Goal: Obtain resource: Download file/media

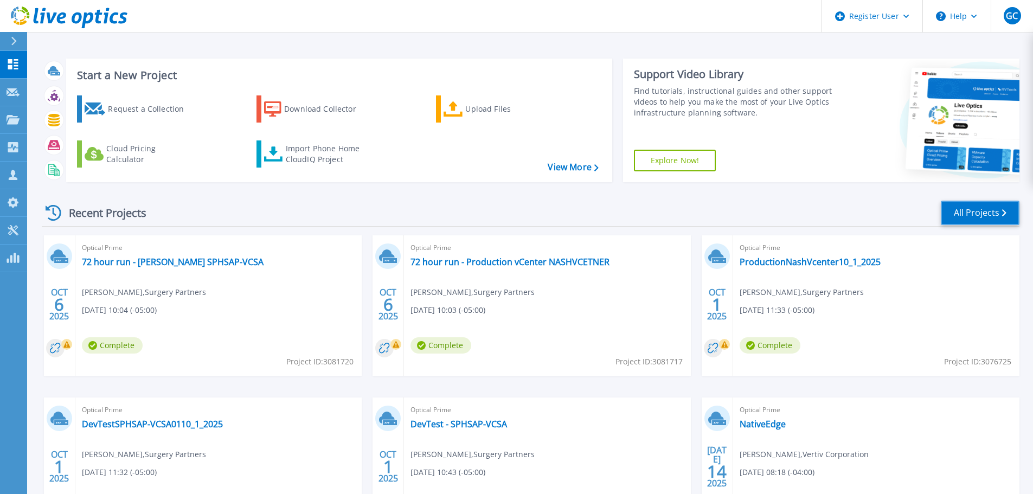
click at [960, 213] on link "All Projects" at bounding box center [980, 213] width 79 height 24
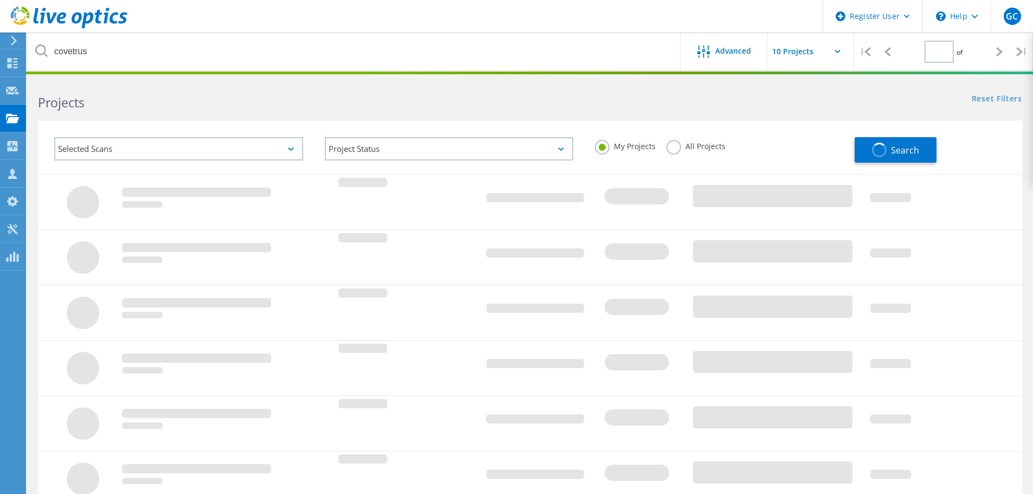
type input "1"
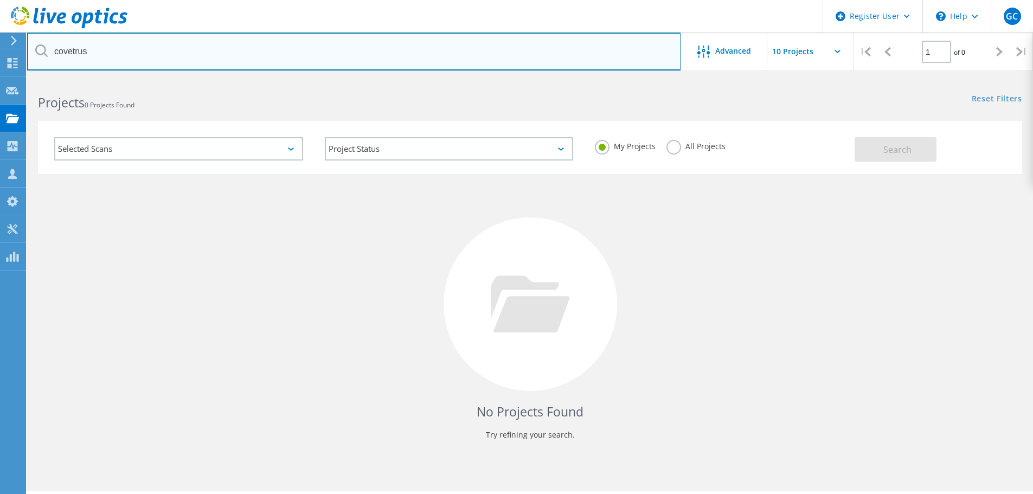
drag, startPoint x: 146, startPoint y: 43, endPoint x: -180, endPoint y: 65, distance: 327.2
click at [0, 65] on html "Register User \n Help Explore Helpful Articles Contact Support GC Dell User Gre…" at bounding box center [516, 262] width 1033 height 524
type input "tuv sud"
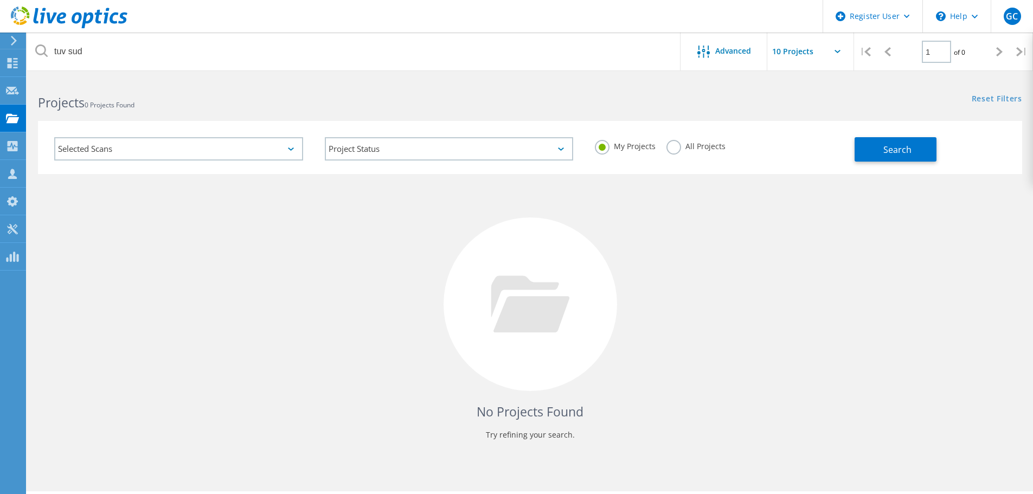
click at [671, 144] on label "All Projects" at bounding box center [695, 145] width 59 height 10
click at [0, 0] on input "All Projects" at bounding box center [0, 0] width 0 height 0
click at [901, 150] on span "Search" at bounding box center [897, 150] width 28 height 12
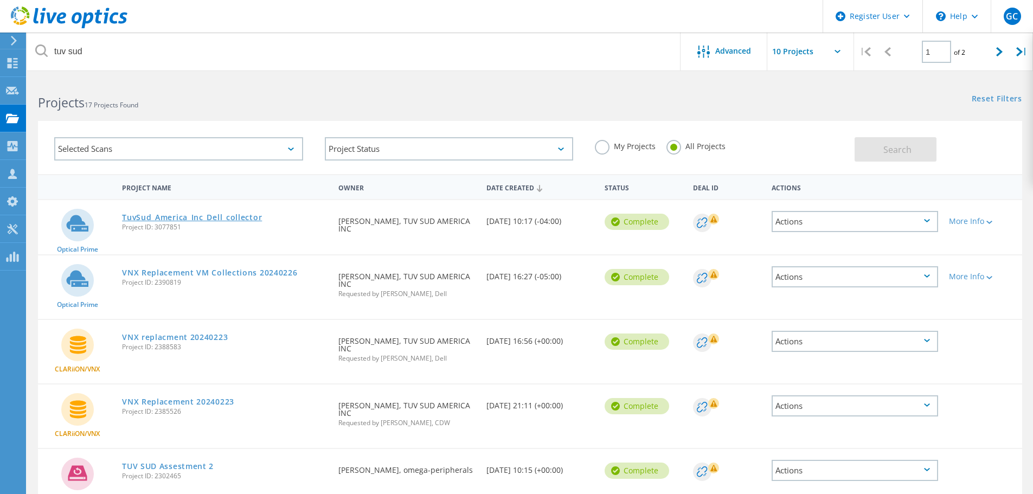
click at [221, 220] on link "TuvSud_America_Inc_Dell_collector" at bounding box center [192, 218] width 140 height 8
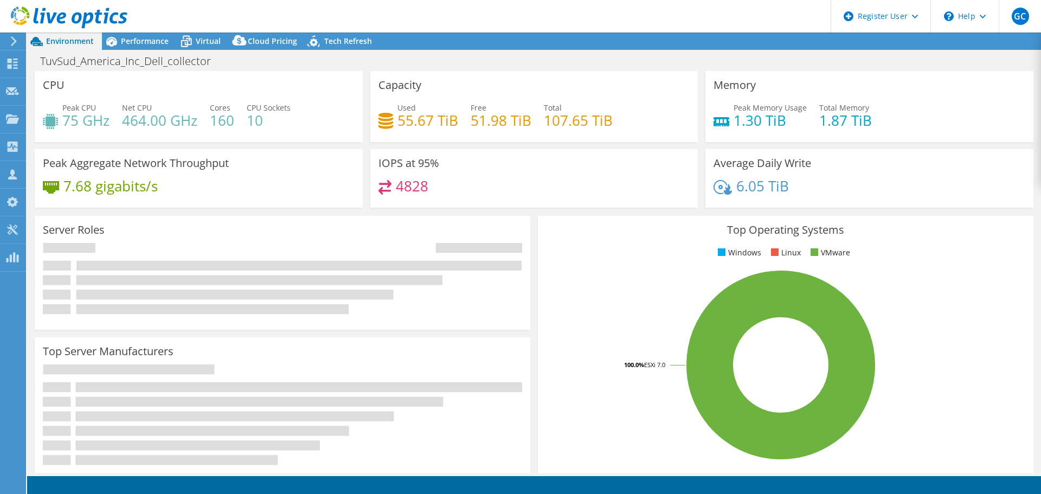
select select "USD"
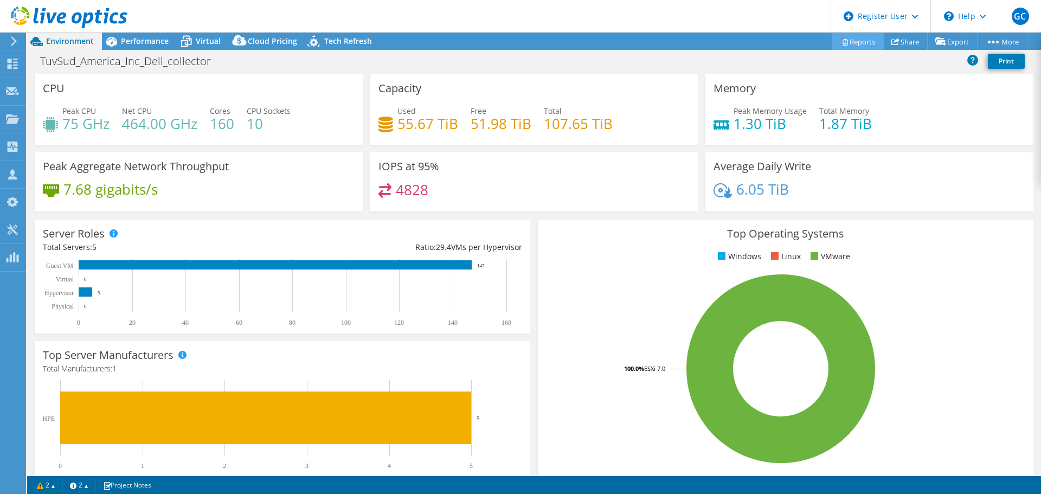
click at [849, 38] on link "Reports" at bounding box center [858, 41] width 52 height 17
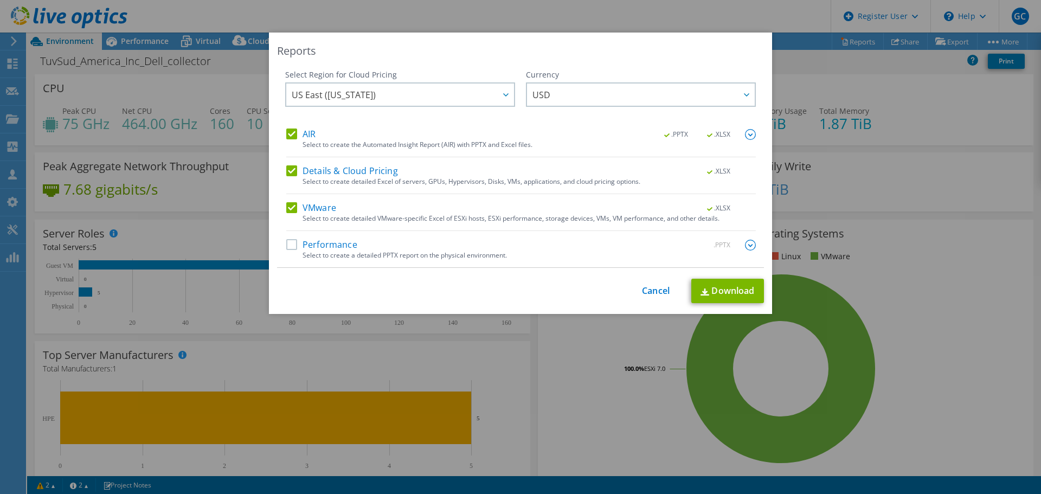
click at [290, 246] on label "Performance" at bounding box center [321, 245] width 71 height 11
click at [0, 0] on input "Performance" at bounding box center [0, 0] width 0 height 0
click at [712, 292] on link "Download" at bounding box center [727, 291] width 73 height 24
click at [364, 282] on div "This process may take a while, please wait... Cancel Download" at bounding box center [520, 291] width 487 height 24
click at [642, 292] on link "Cancel" at bounding box center [656, 291] width 28 height 10
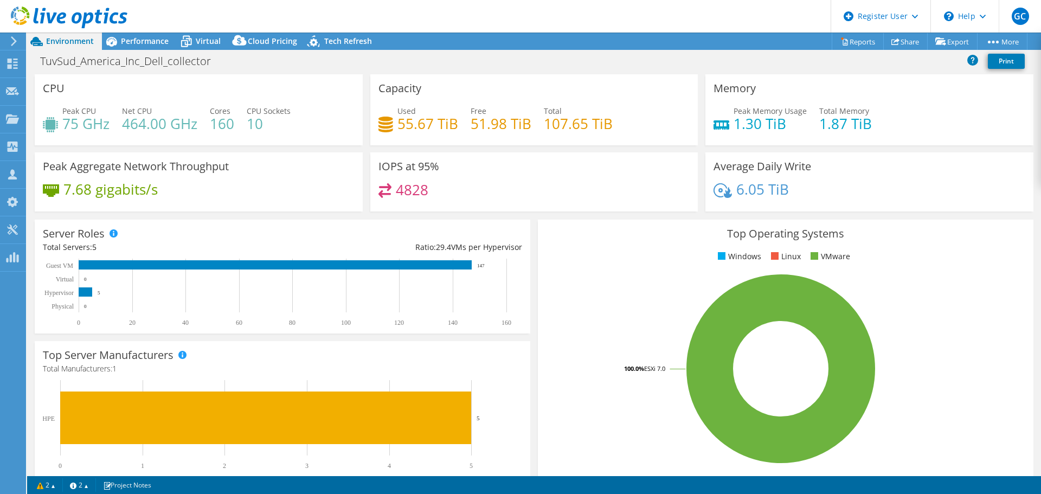
click at [47, 17] on icon at bounding box center [69, 18] width 117 height 22
